Goal: Check status: Check status

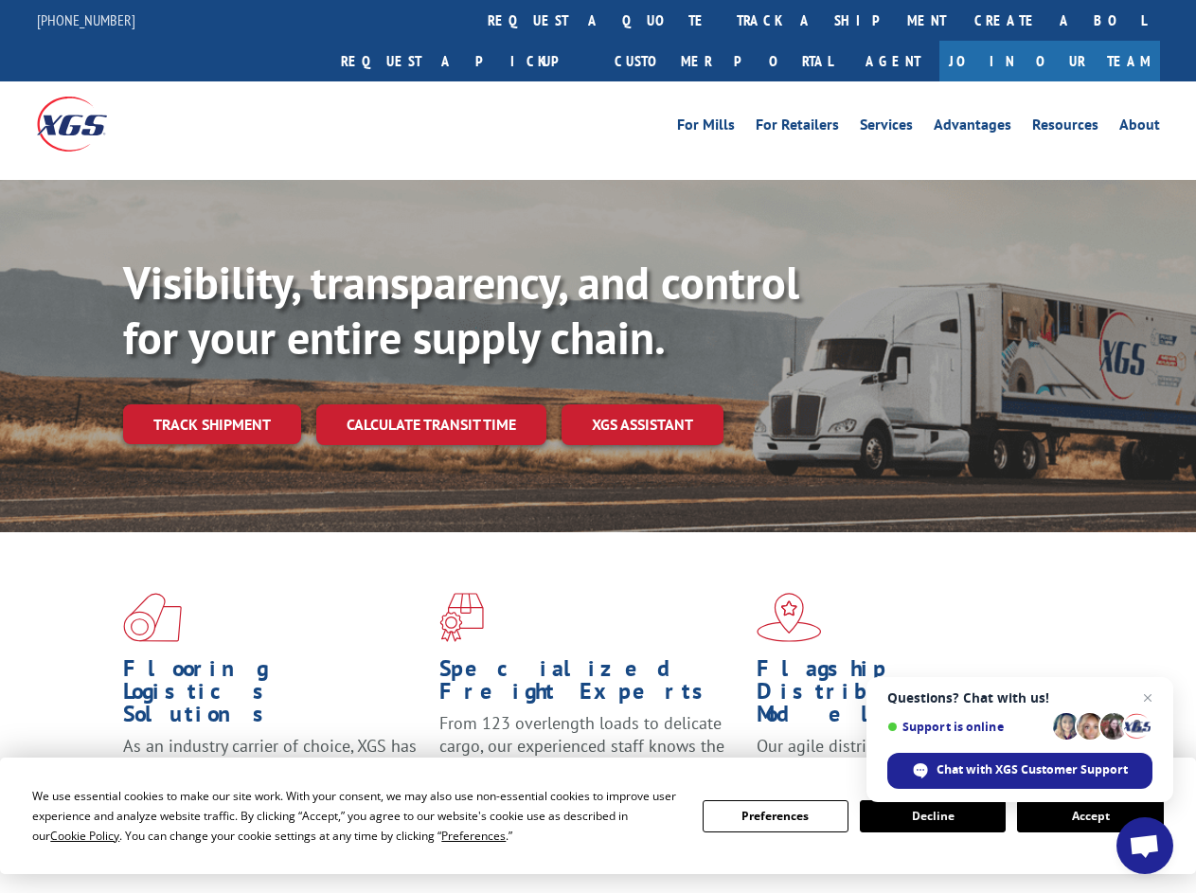
click at [598, 446] on div "Visibility, transparency, and control for your entire supply chain. Track shipm…" at bounding box center [659, 388] width 1073 height 264
click at [66, 835] on span "Cookie Policy" at bounding box center [84, 836] width 69 height 16
click at [456, 835] on div "Flooring Logistics Solutions As an industry carrier of choice, XGS has brought …" at bounding box center [598, 722] width 1196 height 381
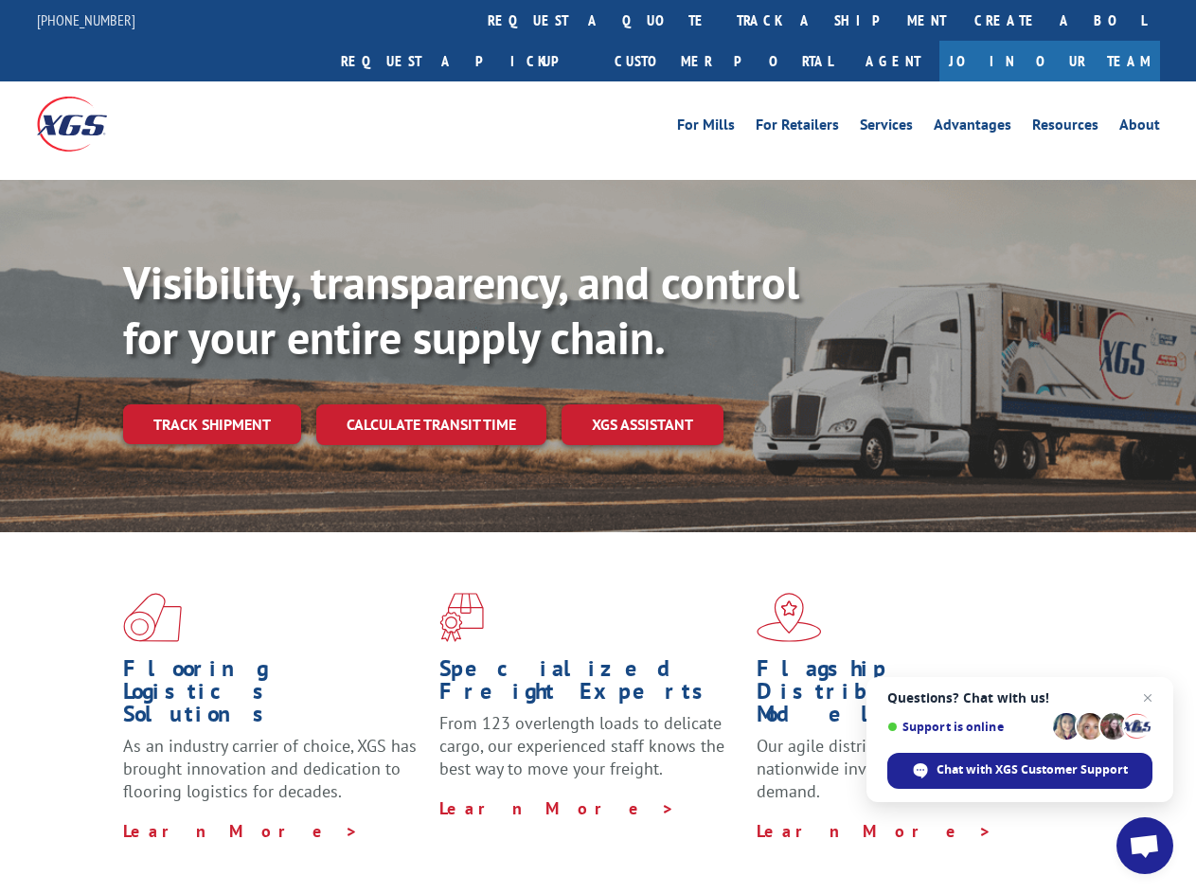
click at [776, 816] on div "Flooring Logistics Solutions As an industry carrier of choice, XGS has brought …" at bounding box center [598, 717] width 1196 height 370
click at [933, 816] on div "Flooring Logistics Solutions As an industry carrier of choice, XGS has brought …" at bounding box center [598, 717] width 1196 height 370
click at [1090, 816] on div "Flooring Logistics Solutions As an industry carrier of choice, XGS has brought …" at bounding box center [598, 717] width 1196 height 370
click at [598, 446] on div "Visibility, transparency, and control for your entire supply chain. Track shipm…" at bounding box center [659, 388] width 1073 height 264
click at [723, 20] on link "track a shipment" at bounding box center [842, 20] width 238 height 41
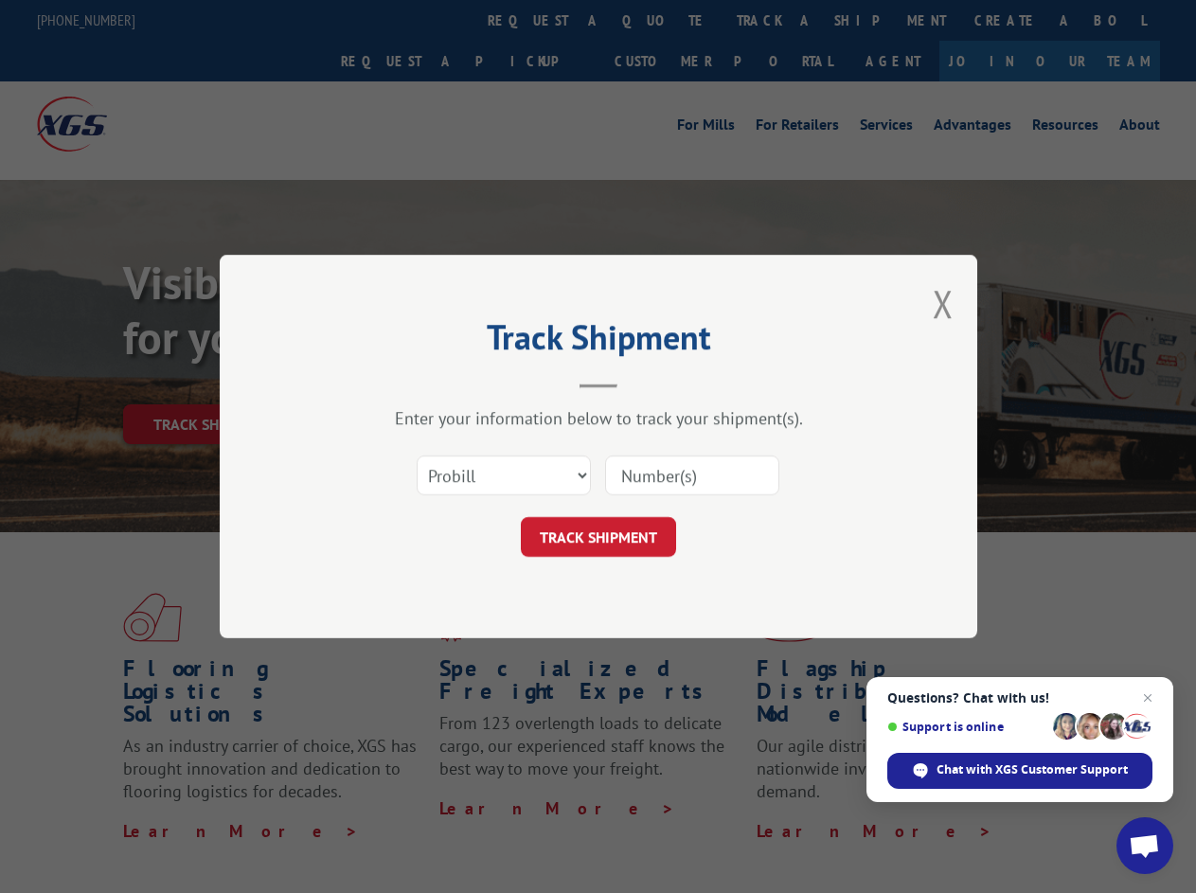
click at [661, 20] on div "Track Shipment Enter your information below to track your shipment(s). Select c…" at bounding box center [598, 446] width 1196 height 893
click at [779, 20] on div "Track Shipment Enter your information below to track your shipment(s). Select c…" at bounding box center [598, 446] width 1196 height 893
